Goal: Task Accomplishment & Management: Manage account settings

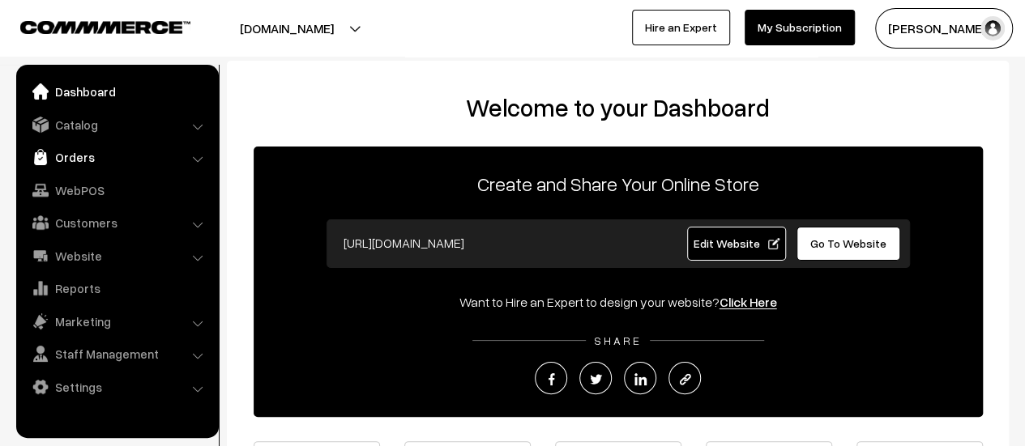
click at [86, 156] on link "Orders" at bounding box center [116, 157] width 193 height 29
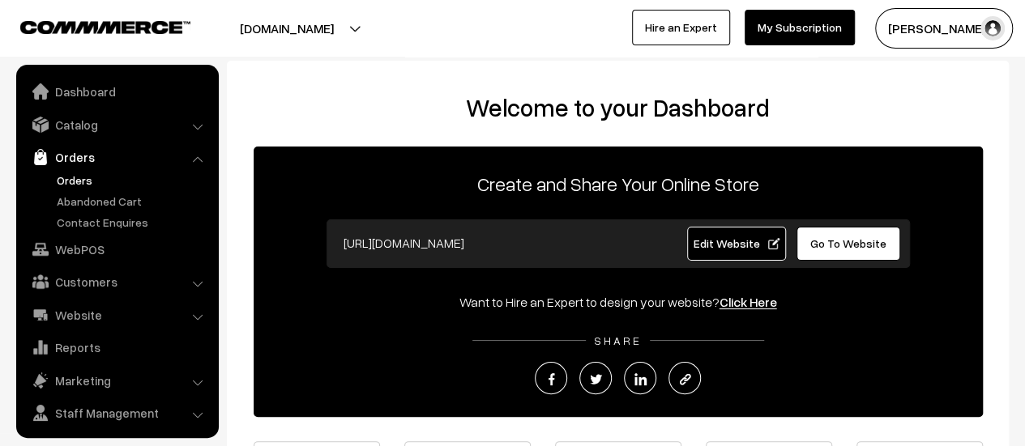
click at [66, 175] on link "Orders" at bounding box center [133, 180] width 160 height 17
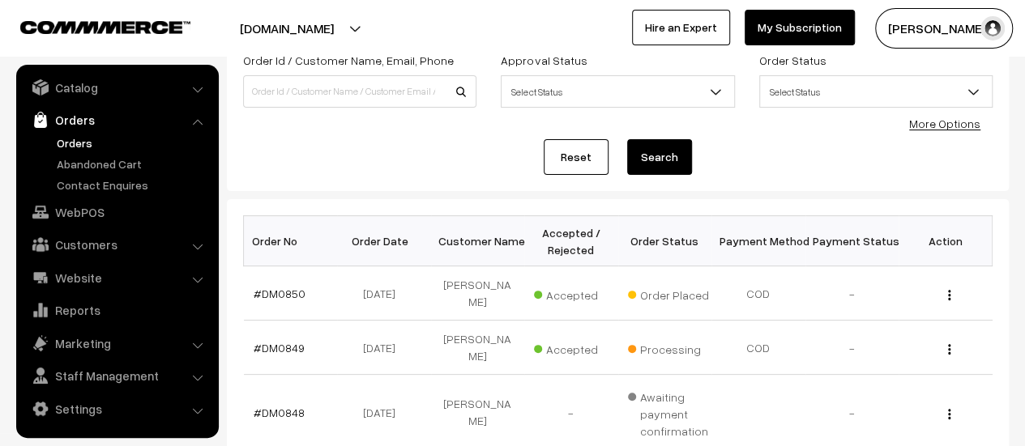
scroll to position [137, 0]
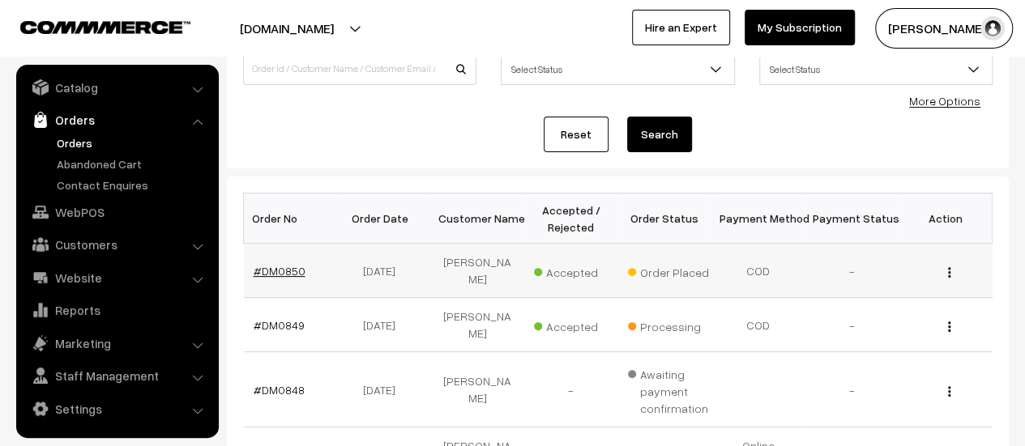
click at [285, 265] on link "#DM0850" at bounding box center [280, 271] width 52 height 14
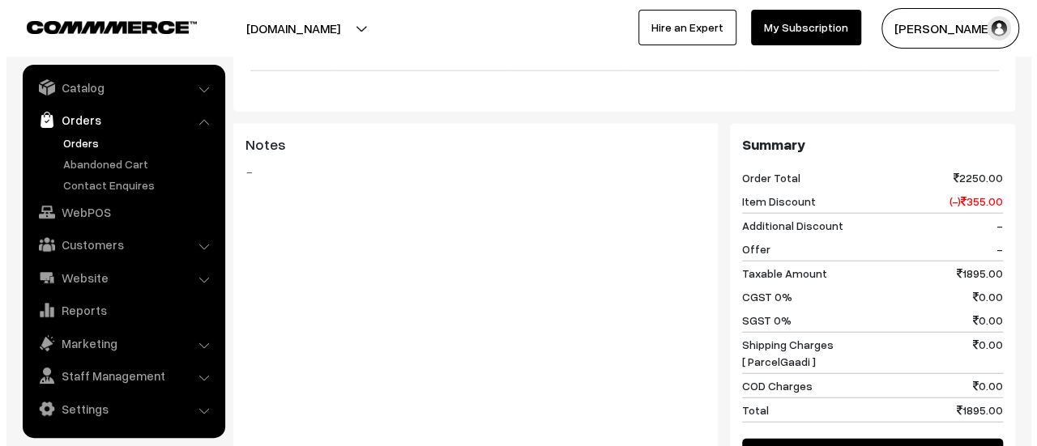
scroll to position [2156, 0]
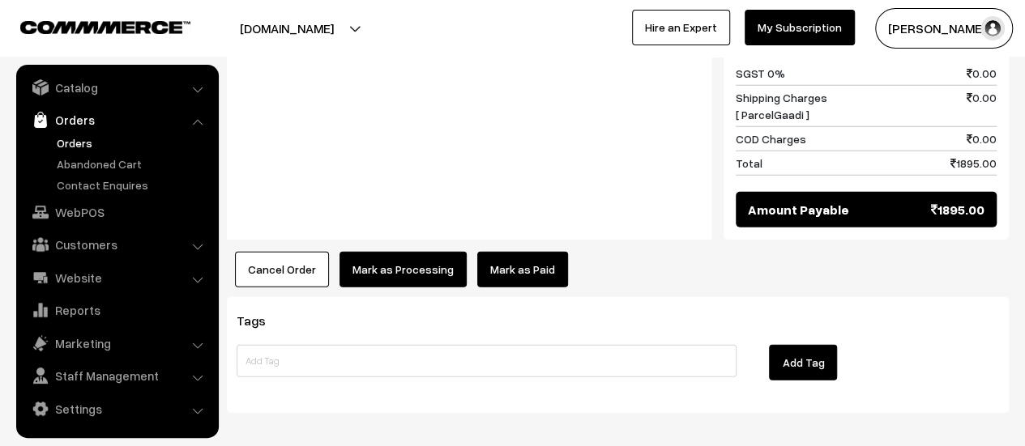
click at [388, 252] on button "Mark as Processing" at bounding box center [402, 270] width 127 height 36
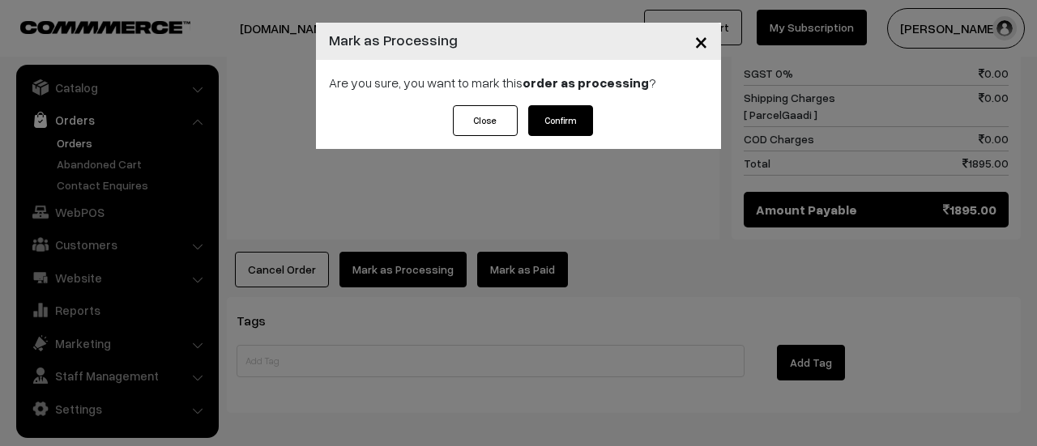
click at [572, 118] on button "Confirm" at bounding box center [560, 120] width 65 height 31
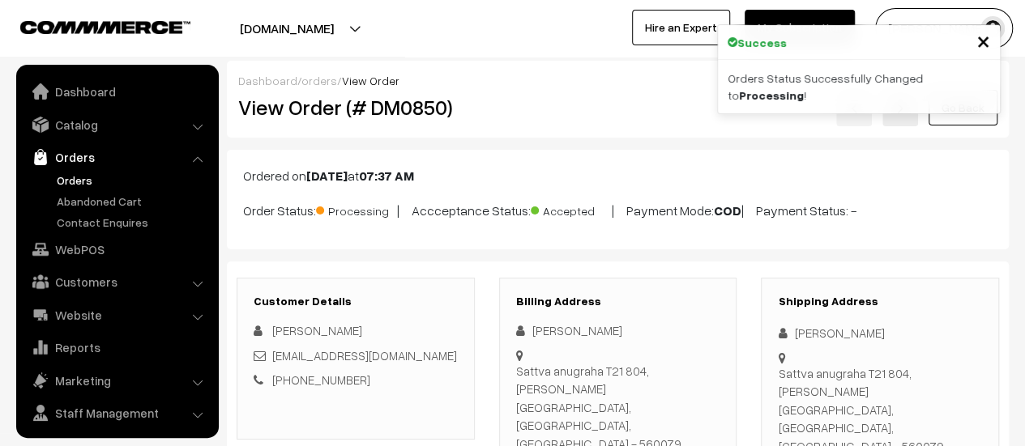
scroll to position [37, 0]
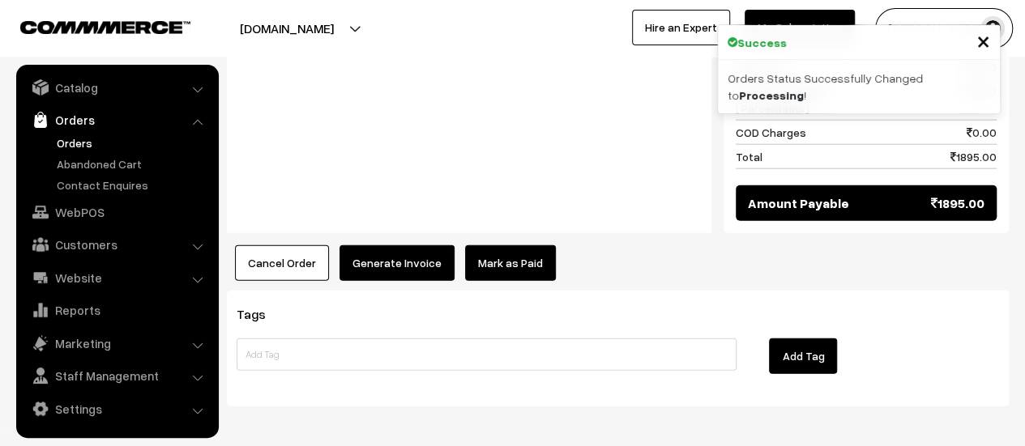
click at [400, 245] on button "Generate Invoice" at bounding box center [396, 263] width 115 height 36
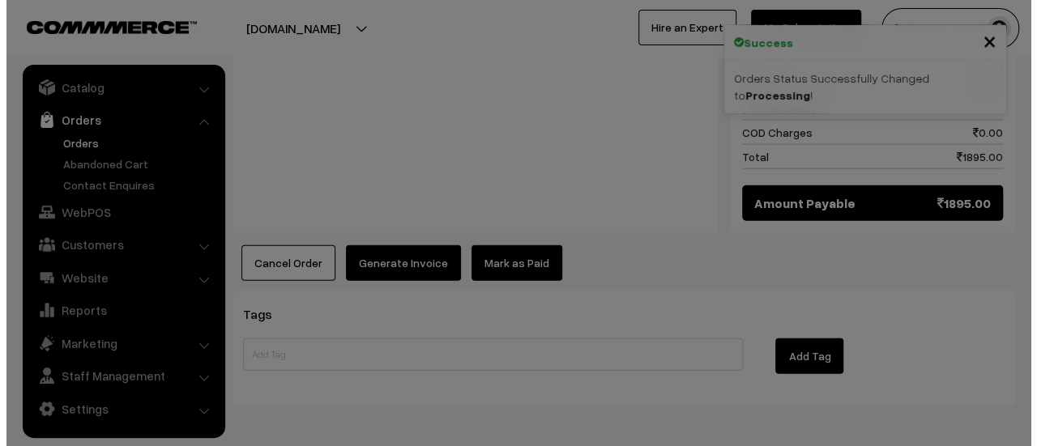
scroll to position [1860, 0]
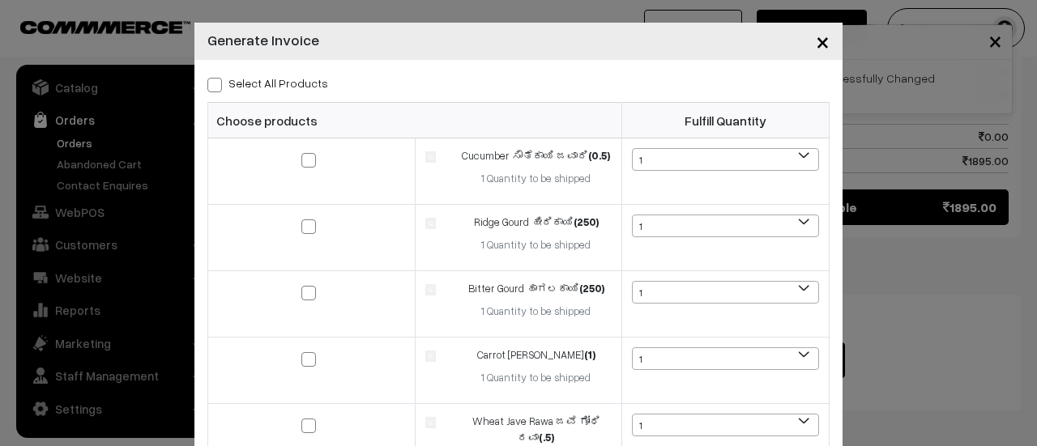
click at [209, 84] on span at bounding box center [214, 85] width 15 height 15
click at [209, 84] on input "Select All Products" at bounding box center [212, 82] width 11 height 11
checkbox input "true"
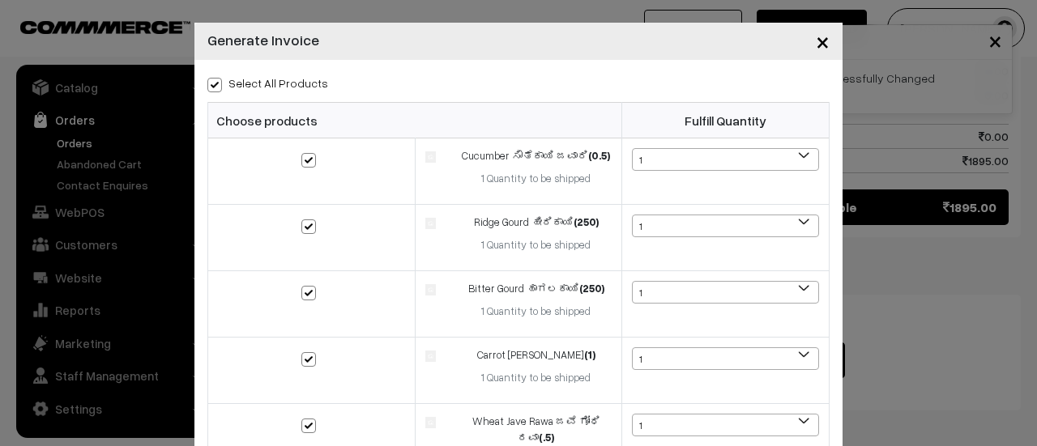
checkbox input "true"
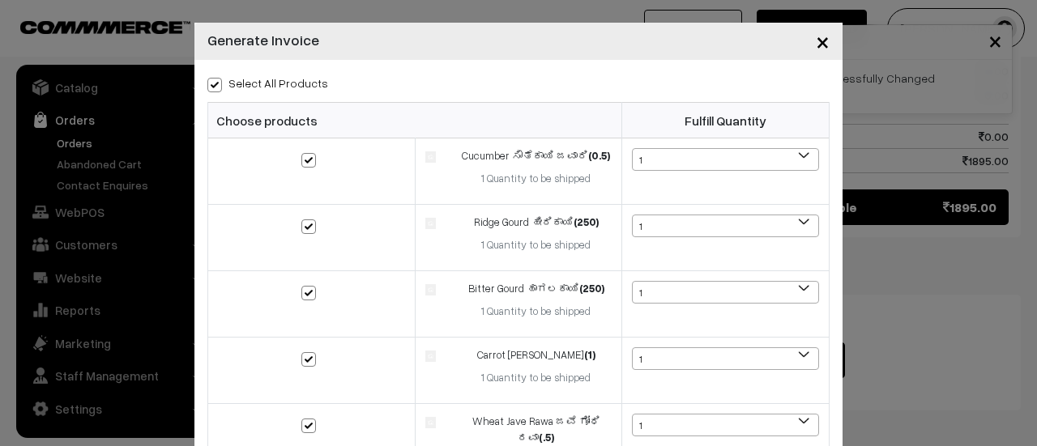
checkbox input "true"
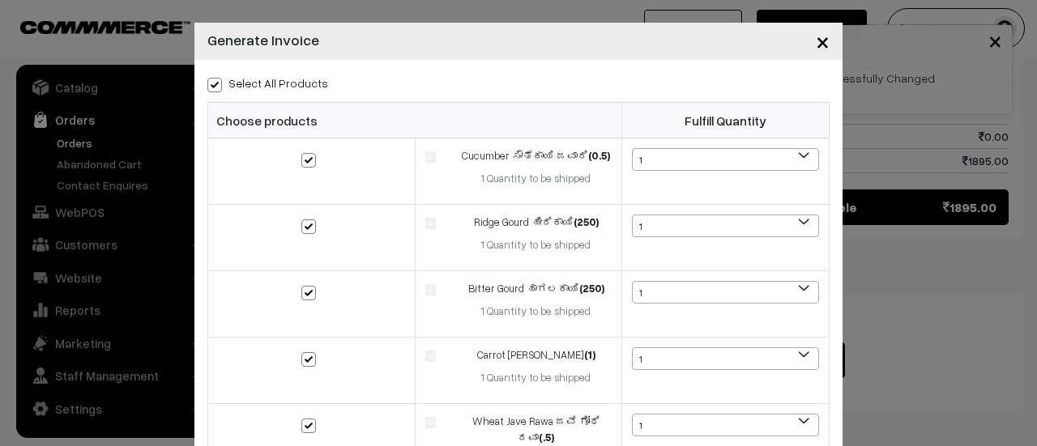
checkbox input "true"
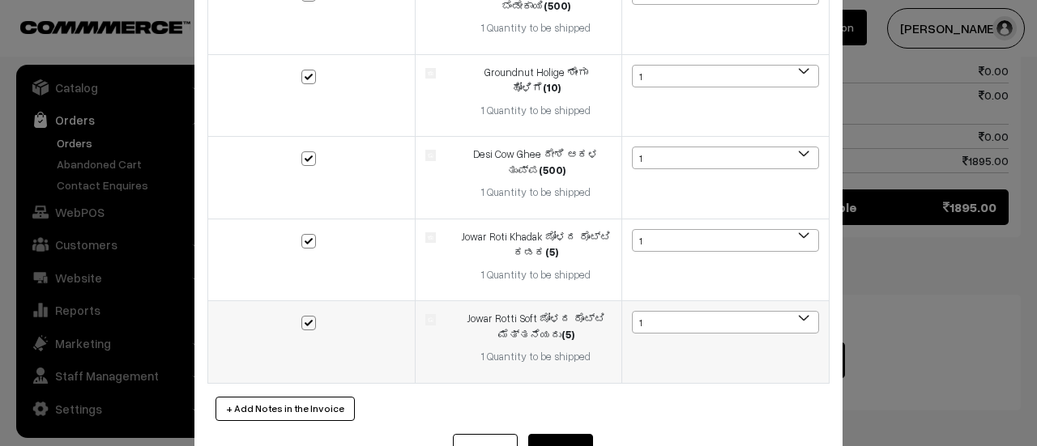
scroll to position [1044, 0]
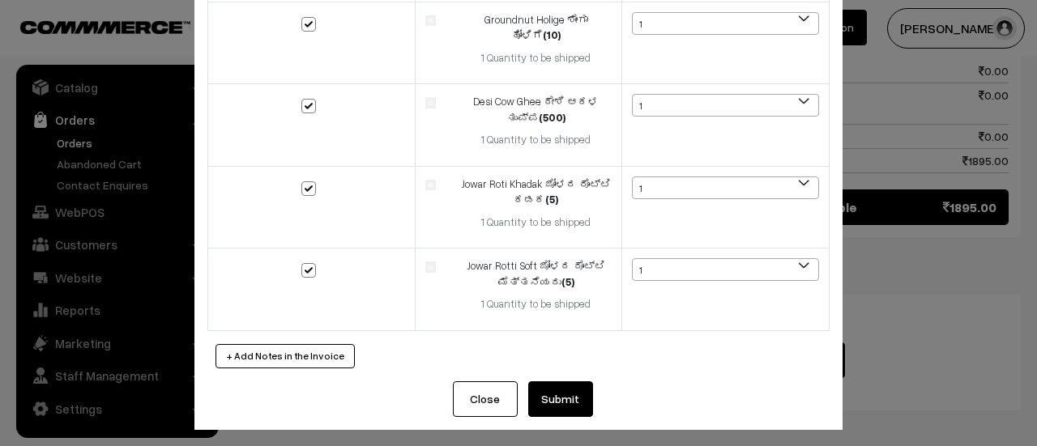
click at [551, 386] on button "Submit" at bounding box center [560, 400] width 65 height 36
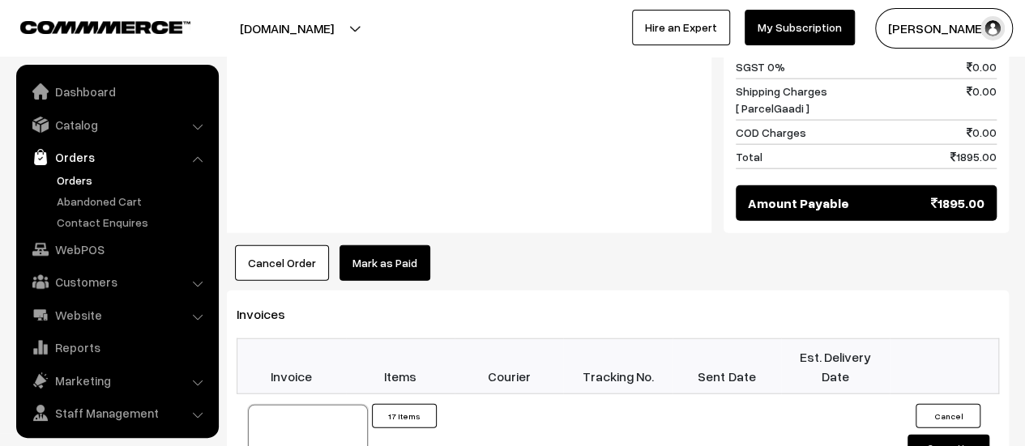
scroll to position [37, 0]
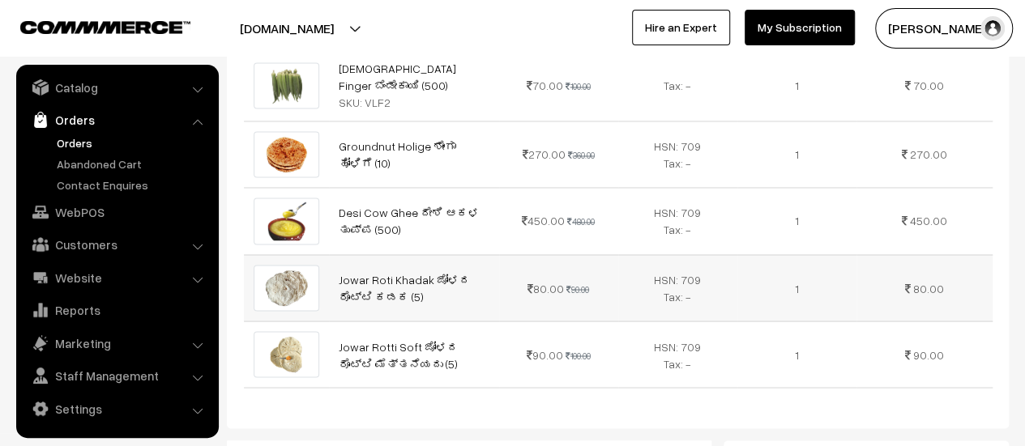
scroll to position [1307, 0]
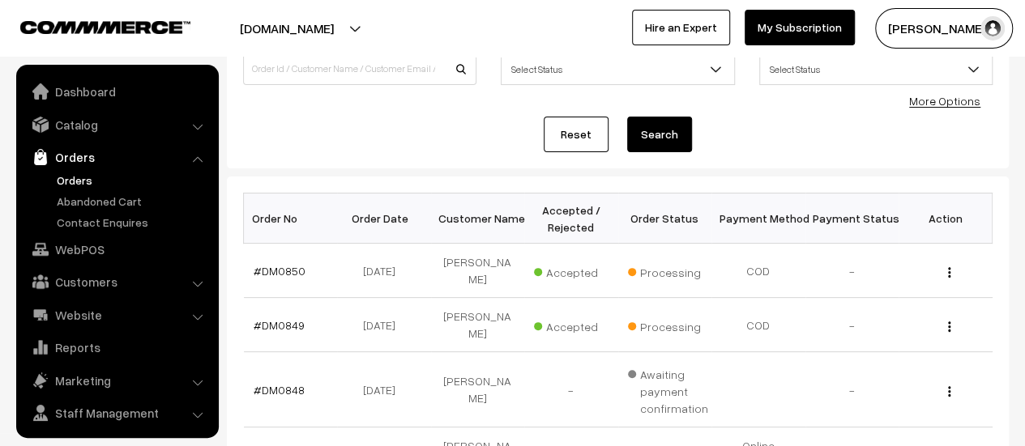
scroll to position [37, 0]
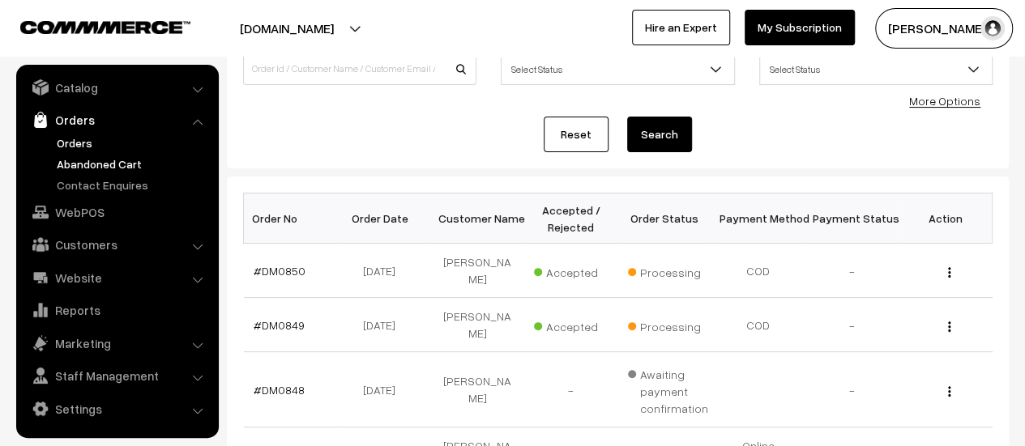
click at [113, 160] on link "Abandoned Cart" at bounding box center [133, 164] width 160 height 17
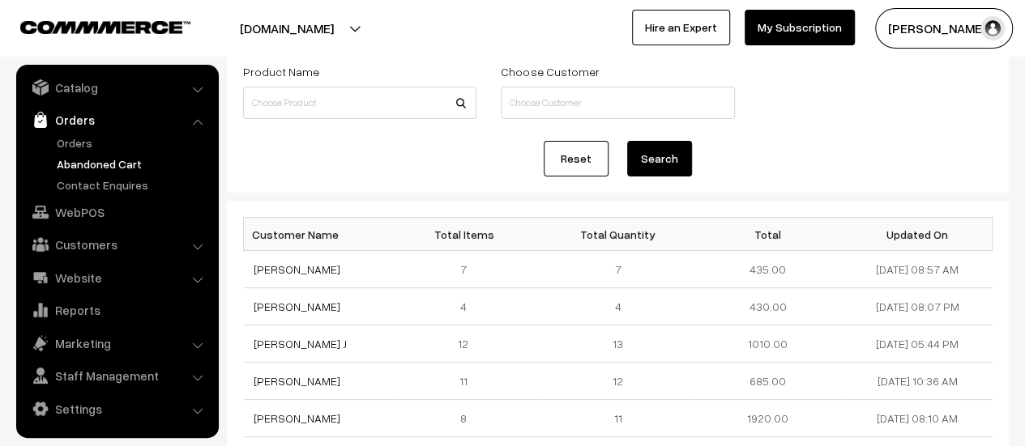
scroll to position [98, 0]
click at [75, 139] on link "Orders" at bounding box center [133, 142] width 160 height 17
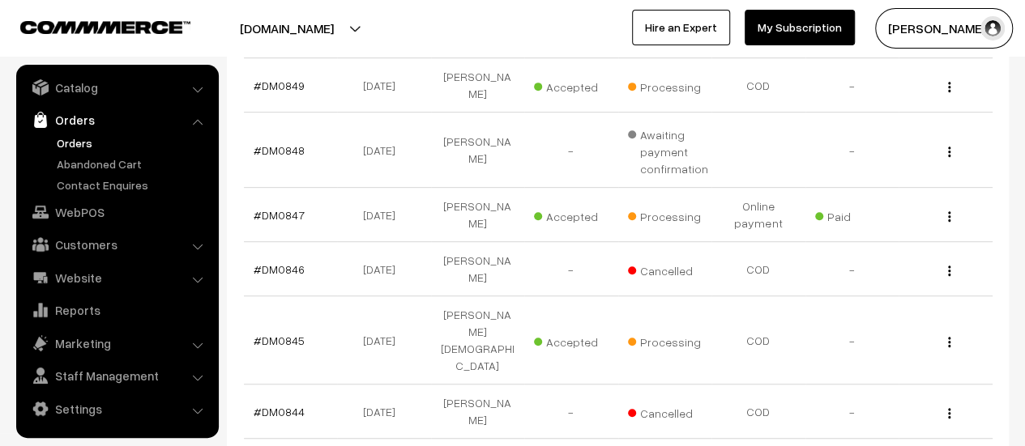
scroll to position [377, 0]
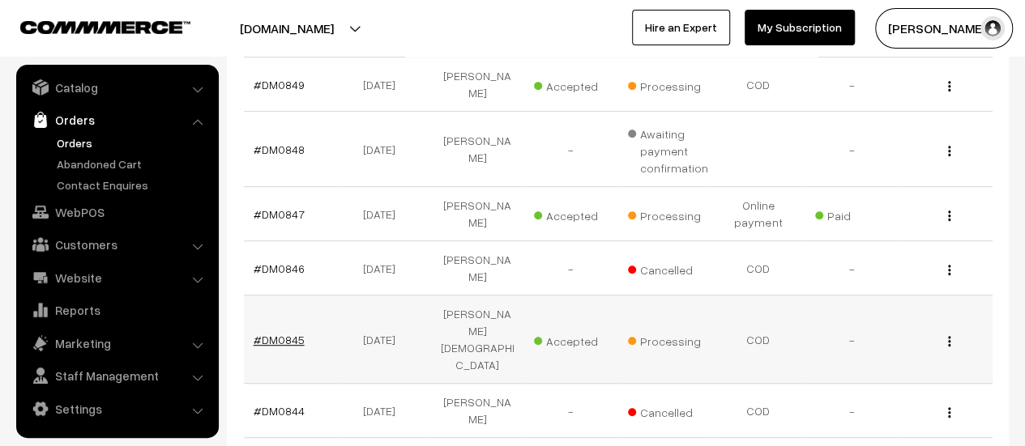
click at [271, 333] on link "#DM0845" at bounding box center [279, 340] width 51 height 14
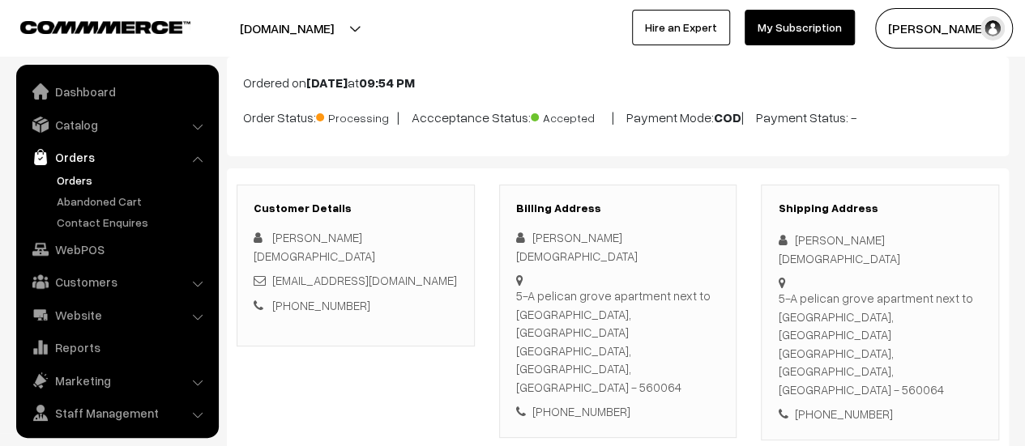
scroll to position [37, 0]
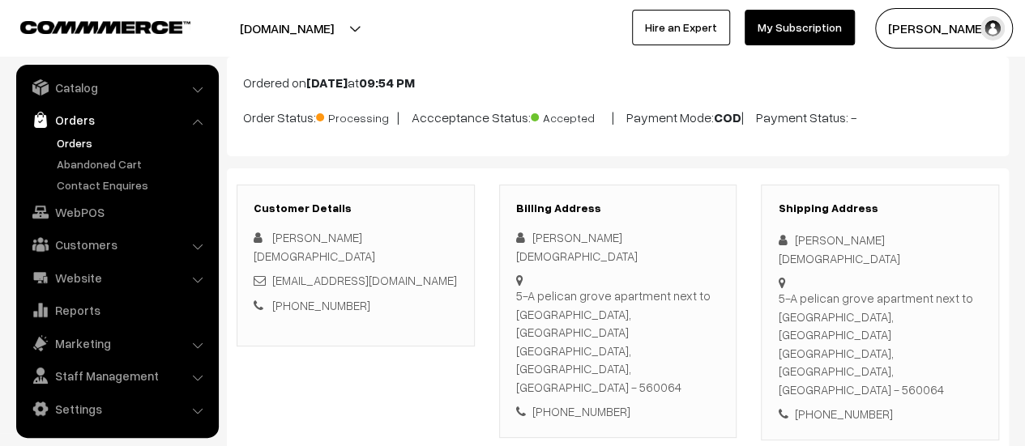
drag, startPoint x: 517, startPoint y: 279, endPoint x: 701, endPoint y: 313, distance: 187.0
click at [701, 313] on div "5-A pelican grove apartment next to [GEOGRAPHIC_DATA], [GEOGRAPHIC_DATA] [GEOGR…" at bounding box center [618, 341] width 204 height 109
copy div "5-A pelican grove apartment next to [GEOGRAPHIC_DATA], [GEOGRAPHIC_DATA] [GEOGR…"
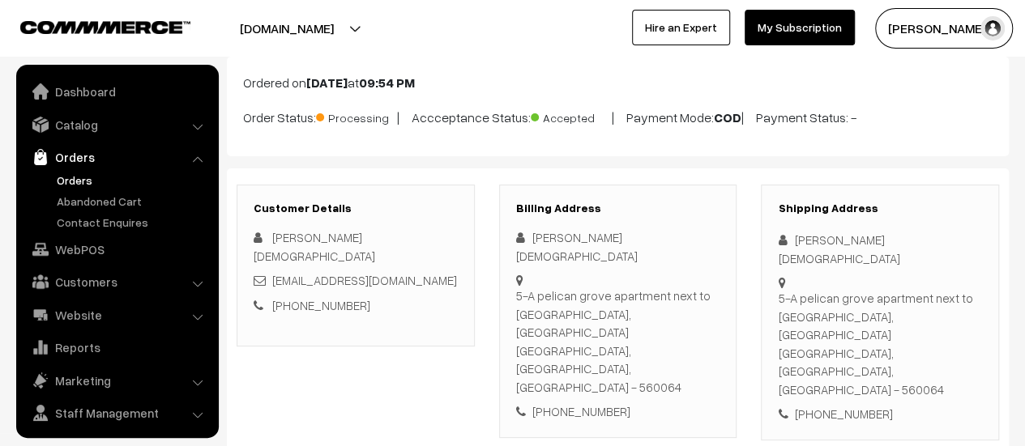
scroll to position [0, 0]
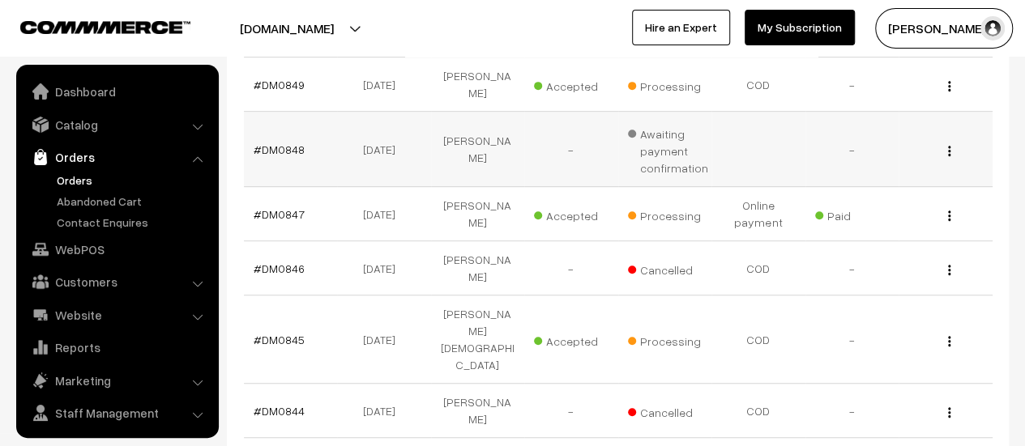
scroll to position [37, 0]
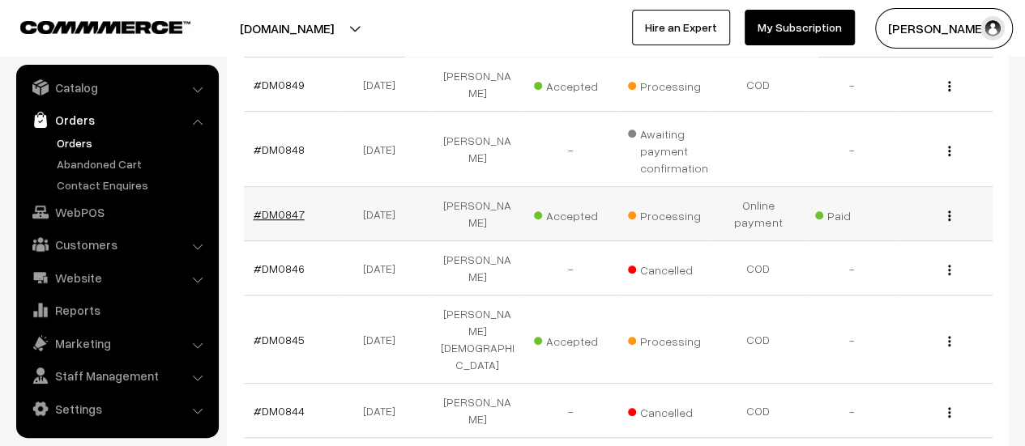
click at [271, 207] on link "#DM0847" at bounding box center [279, 214] width 51 height 14
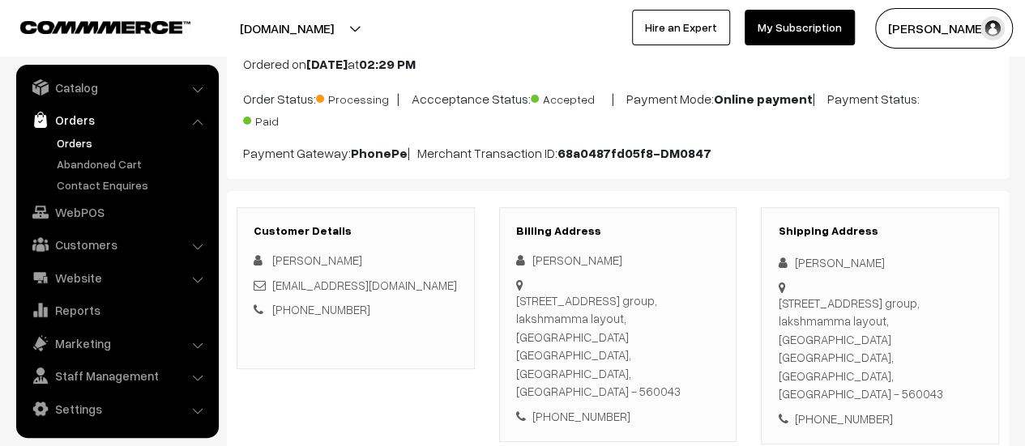
scroll to position [113, 0]
drag, startPoint x: 517, startPoint y: 294, endPoint x: 705, endPoint y: 344, distance: 194.5
click at [705, 344] on div "WAIDA Nadaf 2nd floor, 203, G K Elite appartment, G k group, lakshmamma layout,…" at bounding box center [618, 337] width 204 height 174
click at [666, 407] on div "+91 9741358727" at bounding box center [618, 416] width 204 height 19
drag, startPoint x: 516, startPoint y: 297, endPoint x: 700, endPoint y: 335, distance: 187.6
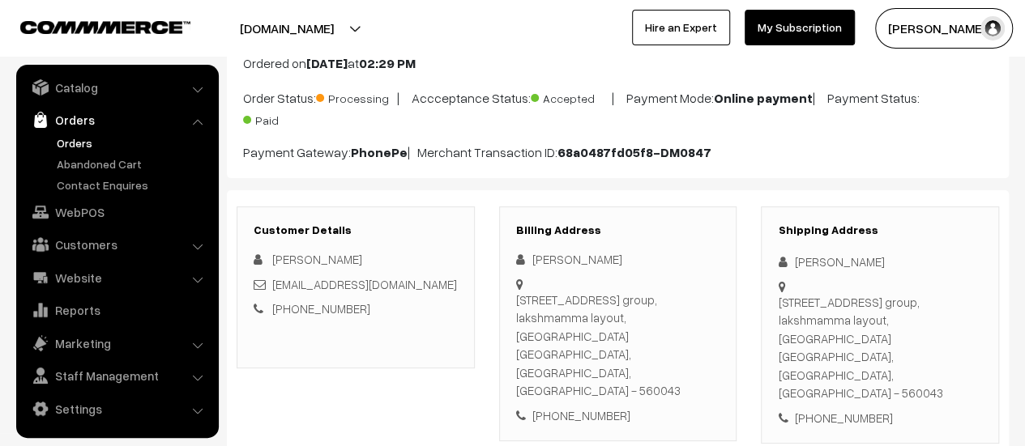
click at [700, 335] on div "2nd floor, 203, G K Elite appartment, G k group, lakshmamma layout, Banaswadi B…" at bounding box center [618, 345] width 204 height 109
copy div "2nd floor, 203, G K Elite appartment, G k group, lakshmamma layout, Banaswadi B…"
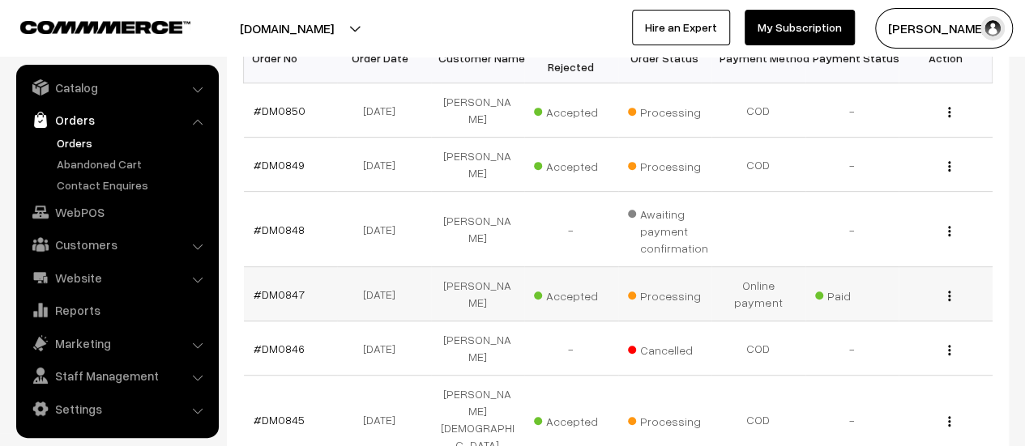
scroll to position [296, 0]
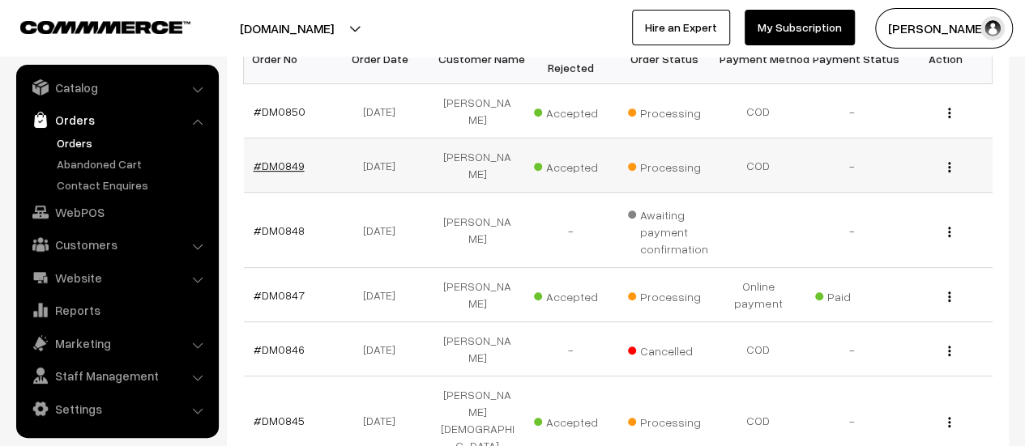
click at [274, 159] on link "#DM0849" at bounding box center [279, 166] width 51 height 14
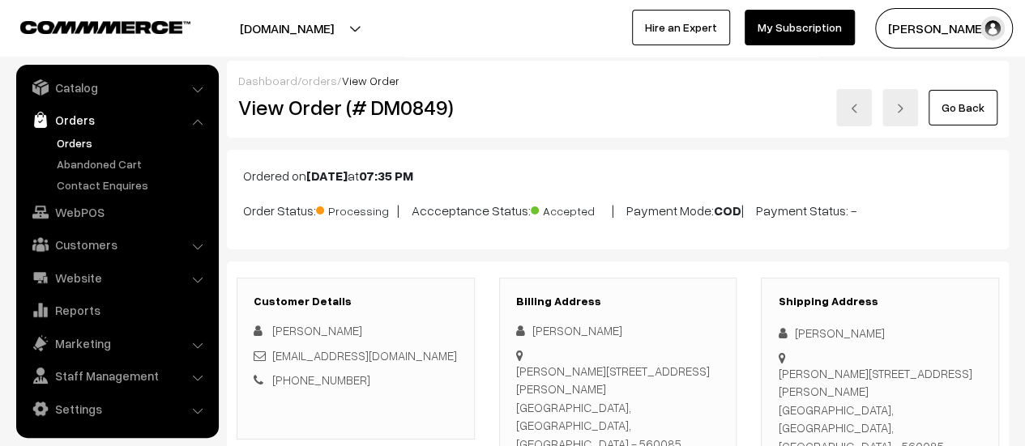
scroll to position [70, 0]
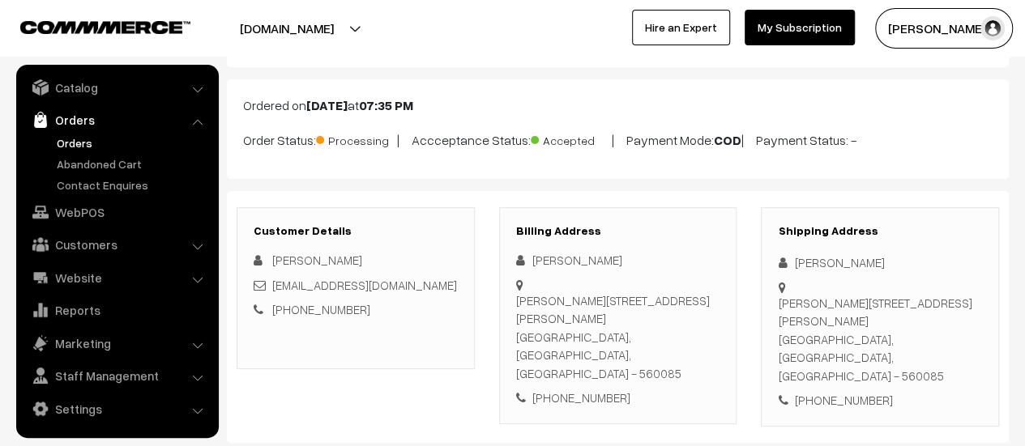
drag, startPoint x: 518, startPoint y: 300, endPoint x: 699, endPoint y: 336, distance: 184.3
click at [699, 336] on div "Arun Sowdi, No. 19 Shri Ananda Maruthi Krupap Bangalore, Karnataka, India - 560…" at bounding box center [618, 338] width 204 height 92
copy div "Arun Sowdi, No. 19 Shri Ananda Maruthi Krupap Bangalore, Karnataka, India - 560…"
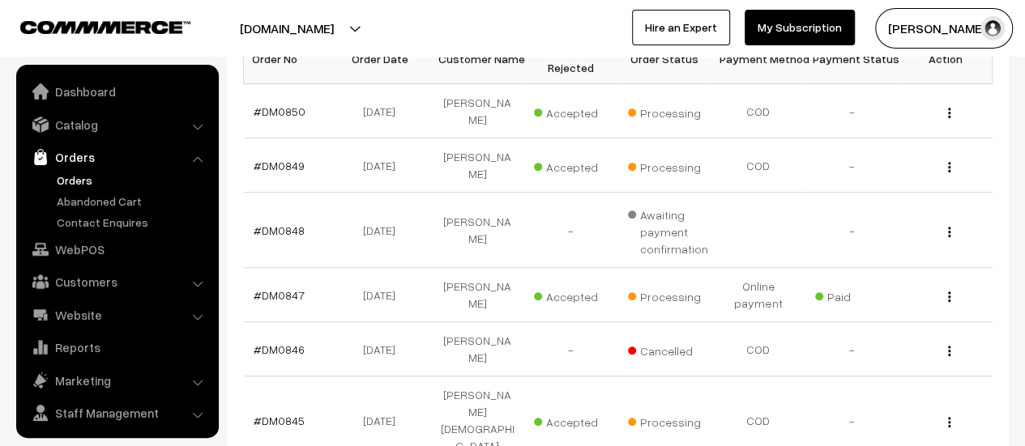
scroll to position [37, 0]
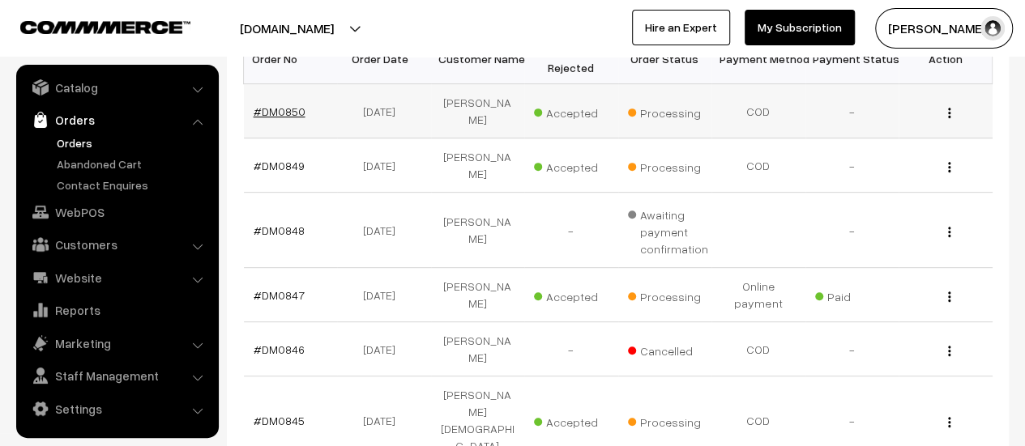
click at [284, 108] on link "#DM0850" at bounding box center [280, 111] width 52 height 14
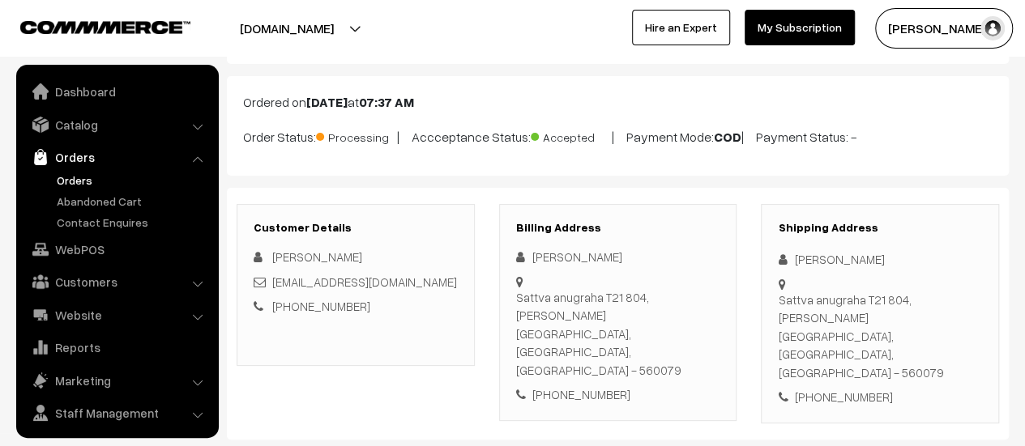
scroll to position [37, 0]
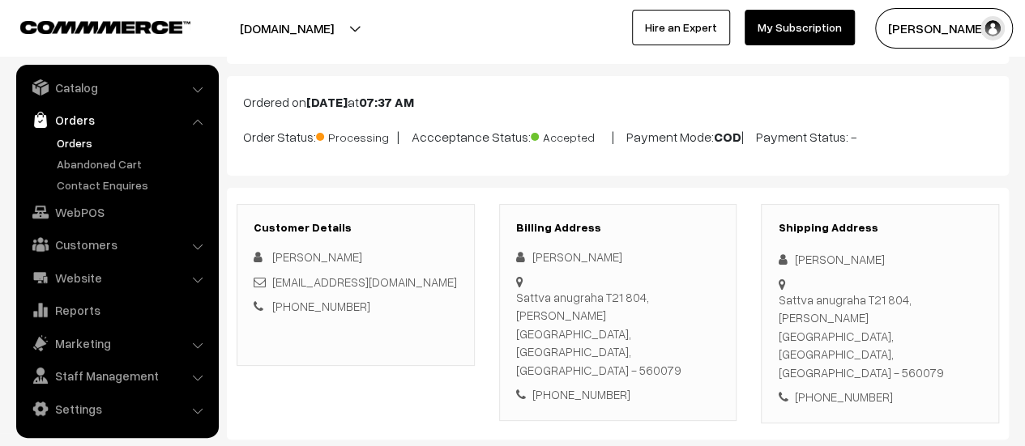
drag, startPoint x: 517, startPoint y: 292, endPoint x: 706, endPoint y: 320, distance: 190.7
click at [706, 320] on div "Sattva anugraha T21 804, Sumana Halli BANGALORE, Karnataka, India - 560079" at bounding box center [618, 334] width 204 height 92
click at [726, 339] on div "Billing Address Krishnamurthy Kulkarni Sattva anugraha T21 804, Sumana Halli BA…" at bounding box center [618, 312] width 238 height 217
drag, startPoint x: 517, startPoint y: 293, endPoint x: 710, endPoint y: 316, distance: 194.9
click at [710, 316] on div "Sattva anugraha T21 804, Sumana Halli BANGALORE, Karnataka, India - 560079" at bounding box center [618, 334] width 204 height 92
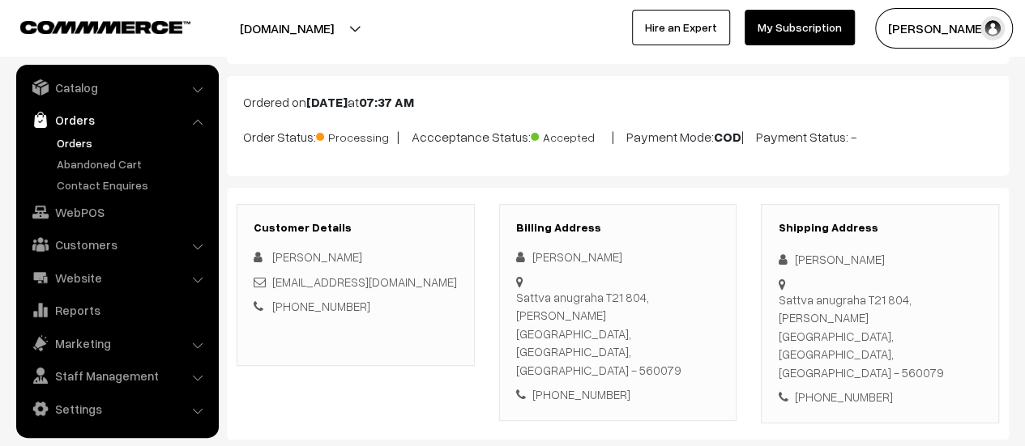
copy div "Sattva anugraha T21 804, Sumana Halli BANGALORE, Karnataka, India - 560079"
click at [109, 158] on link "Abandoned Cart" at bounding box center [133, 164] width 160 height 17
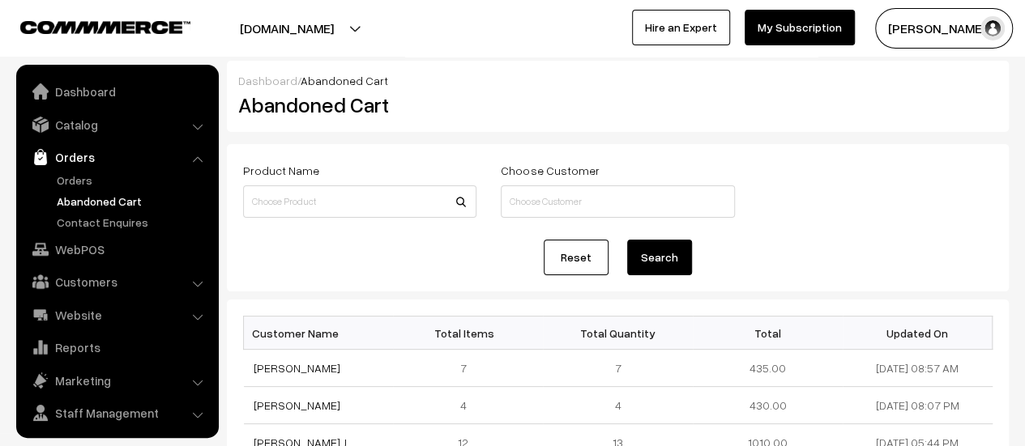
scroll to position [37, 0]
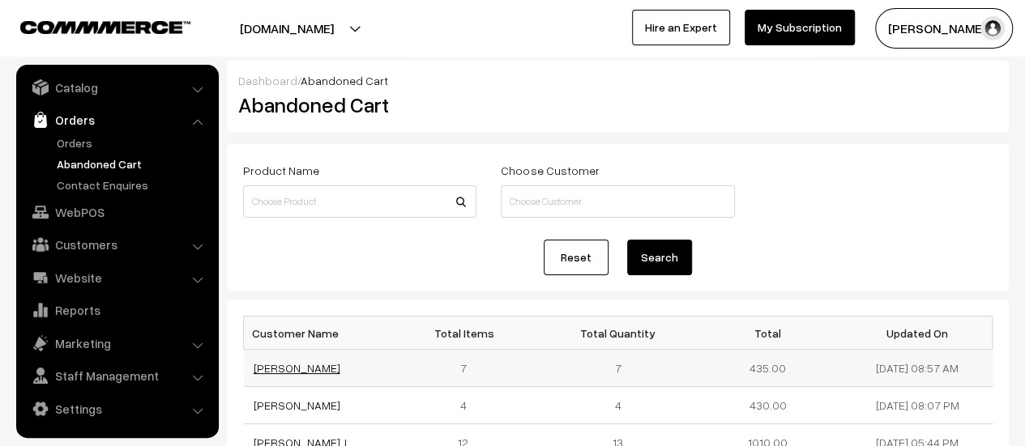
drag, startPoint x: 339, startPoint y: 367, endPoint x: 255, endPoint y: 367, distance: 84.2
click at [255, 367] on td "[PERSON_NAME]" at bounding box center [319, 368] width 150 height 37
copy link "[PERSON_NAME]"
click at [318, 367] on link "[PERSON_NAME]" at bounding box center [297, 368] width 87 height 14
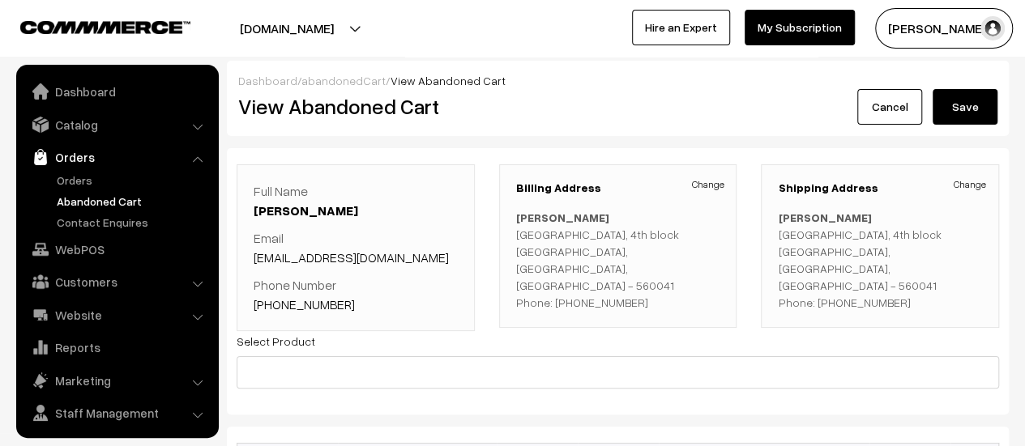
scroll to position [37, 0]
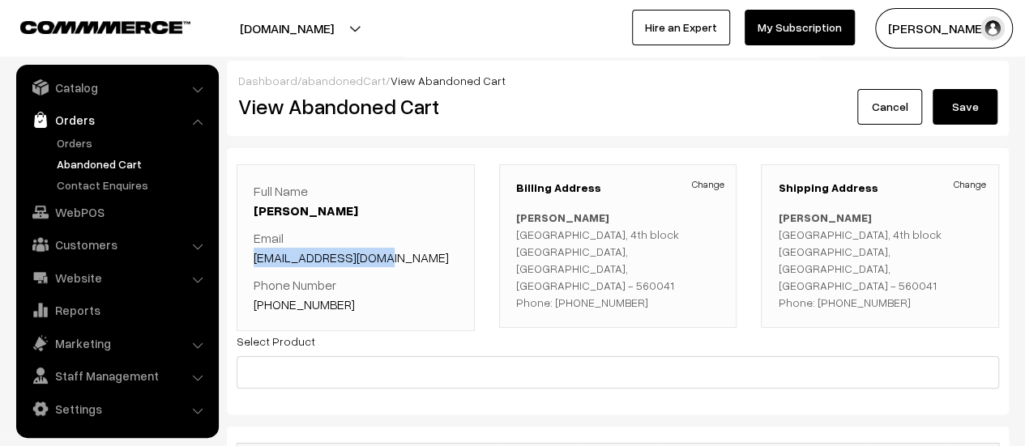
drag, startPoint x: 384, startPoint y: 256, endPoint x: 254, endPoint y: 251, distance: 130.5
click at [254, 251] on p "Email [EMAIL_ADDRESS][DOMAIN_NAME]" at bounding box center [356, 247] width 204 height 39
copy link "Manjujnr07@gmail.com"
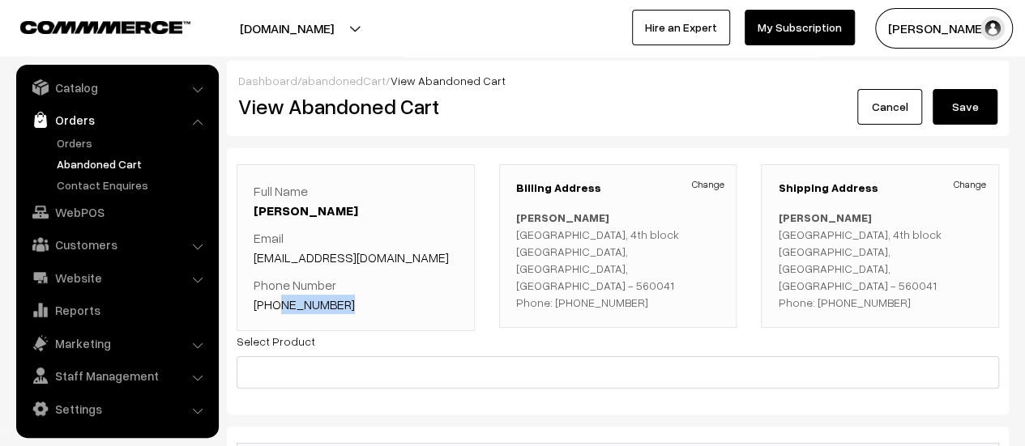
drag, startPoint x: 345, startPoint y: 305, endPoint x: 272, endPoint y: 304, distance: 72.9
click at [272, 304] on p "Phone Number +91 9880257534" at bounding box center [356, 294] width 204 height 39
copy link "9880257534"
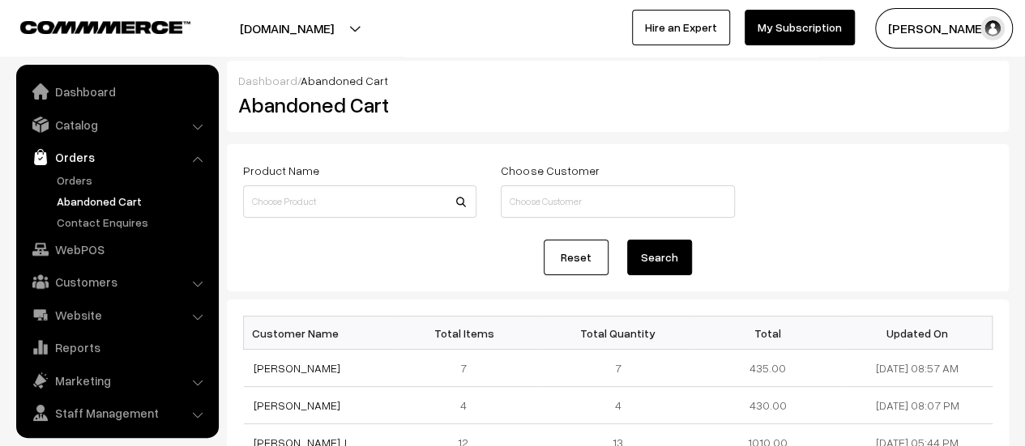
scroll to position [37, 0]
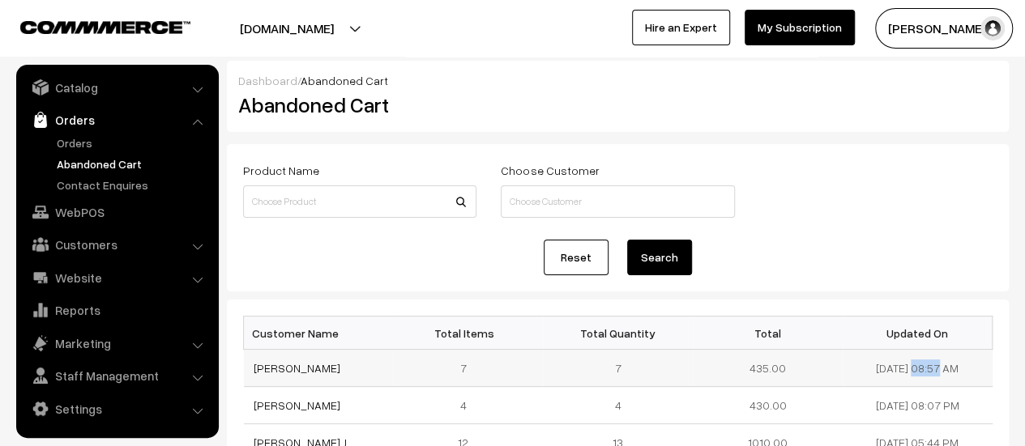
drag, startPoint x: 921, startPoint y: 365, endPoint x: 844, endPoint y: 363, distance: 77.0
click at [844, 363] on td "17-08-2025 08:57 AM" at bounding box center [917, 368] width 150 height 37
copy td "17-08-2025"
click at [73, 139] on link "Orders" at bounding box center [133, 142] width 160 height 17
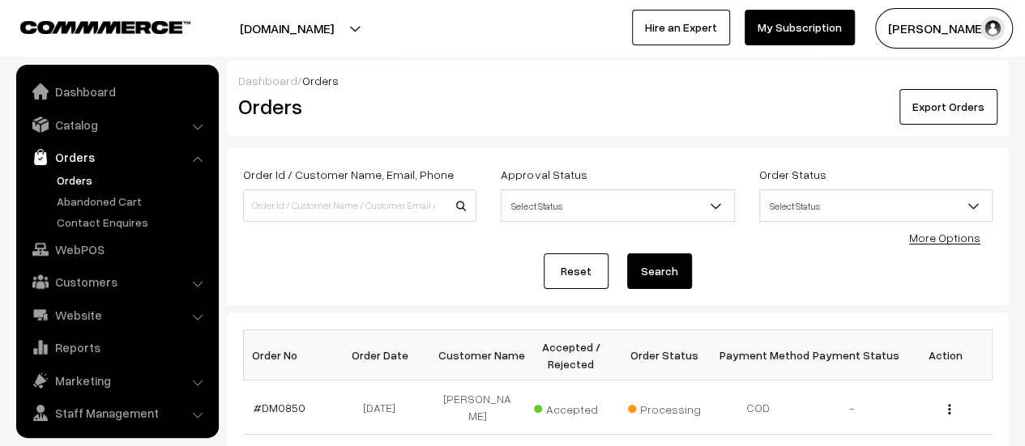
scroll to position [37, 0]
